Goal: Navigation & Orientation: Find specific page/section

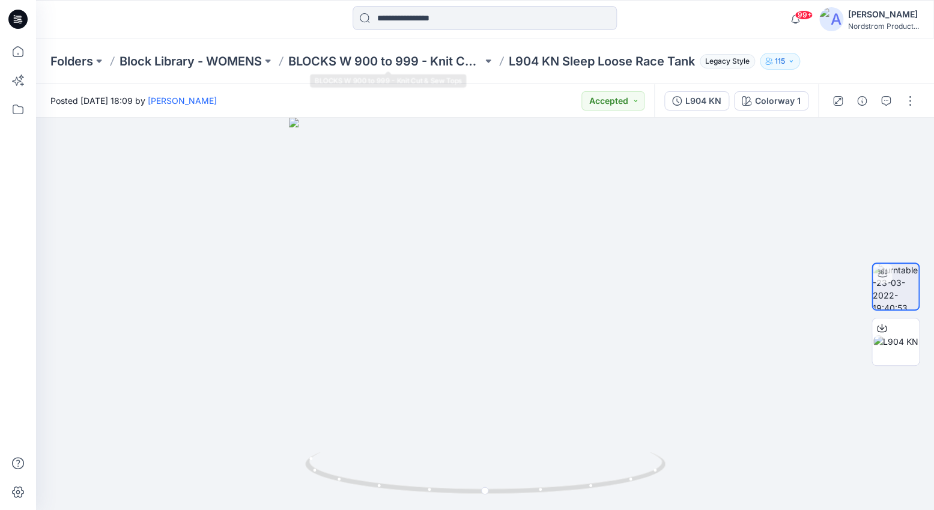
click at [414, 51] on div "Folders Block Library - WOMENS BLOCKS W 900 to 999 - Knit Cut & Sew Tops L904 K…" at bounding box center [485, 61] width 898 height 46
click at [408, 59] on p "BLOCKS W 900 to 999 - Knit Cut & Sew Tops" at bounding box center [385, 61] width 194 height 17
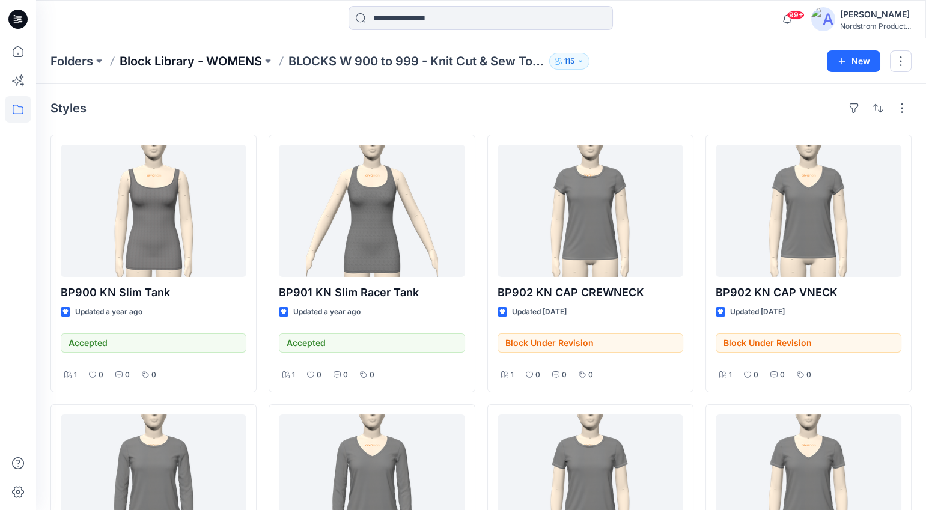
click at [201, 65] on p "Block Library - WOMENS" at bounding box center [191, 61] width 142 height 17
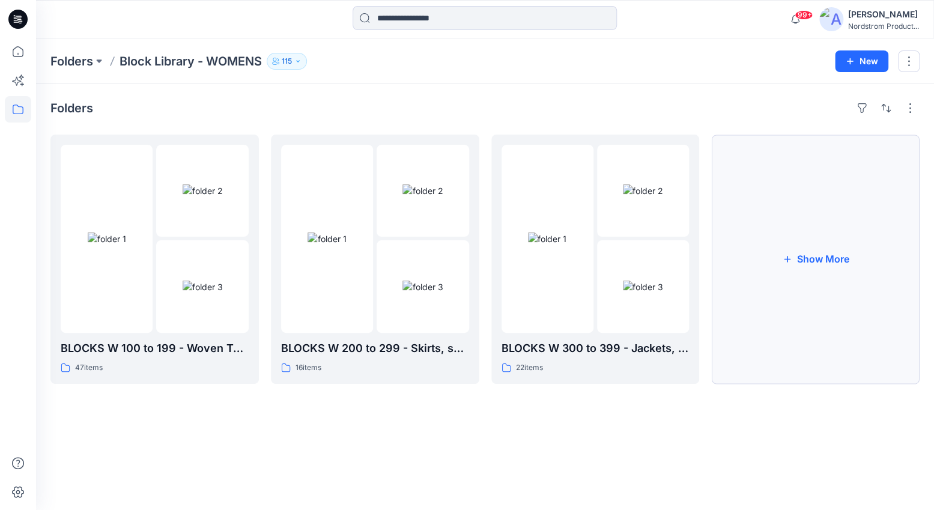
click at [783, 289] on button "Show More" at bounding box center [815, 259] width 208 height 249
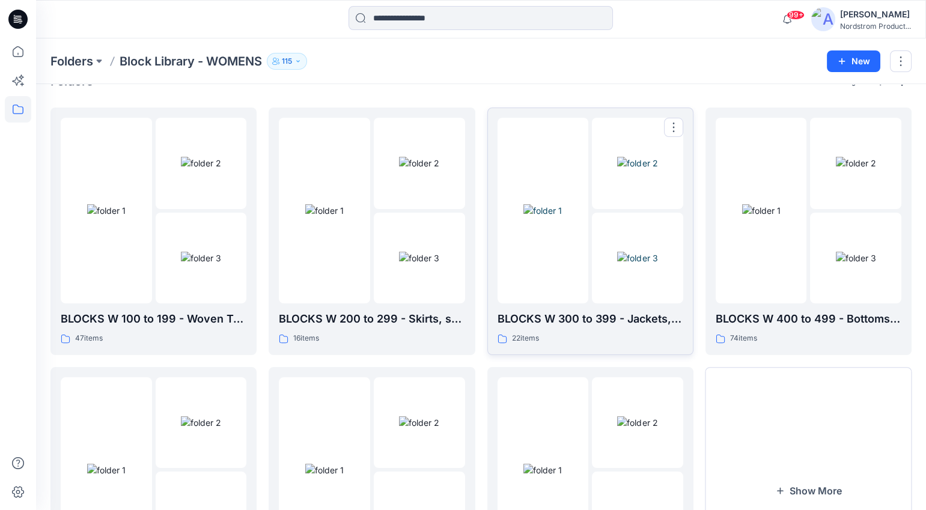
scroll to position [165, 0]
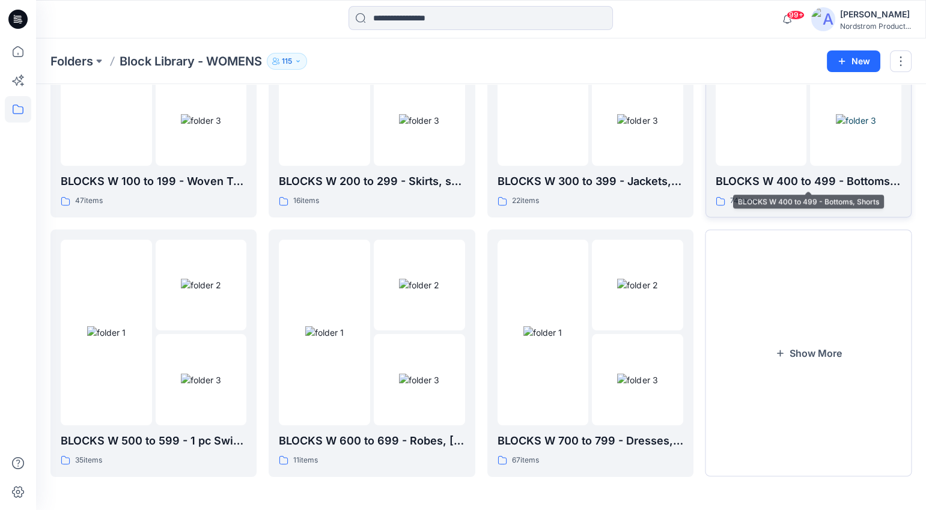
click at [808, 180] on p "BLOCKS W 400 to 499 - Bottoms, Shorts" at bounding box center [808, 181] width 186 height 17
